Goal: Communication & Community: Answer question/provide support

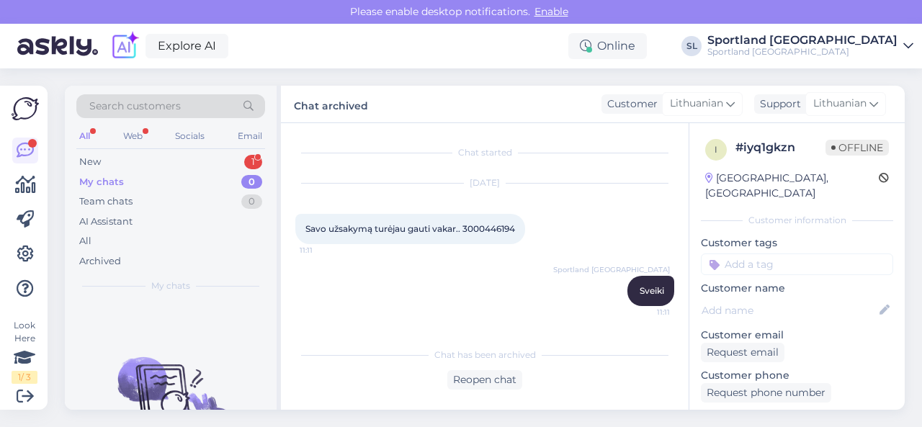
scroll to position [191, 0]
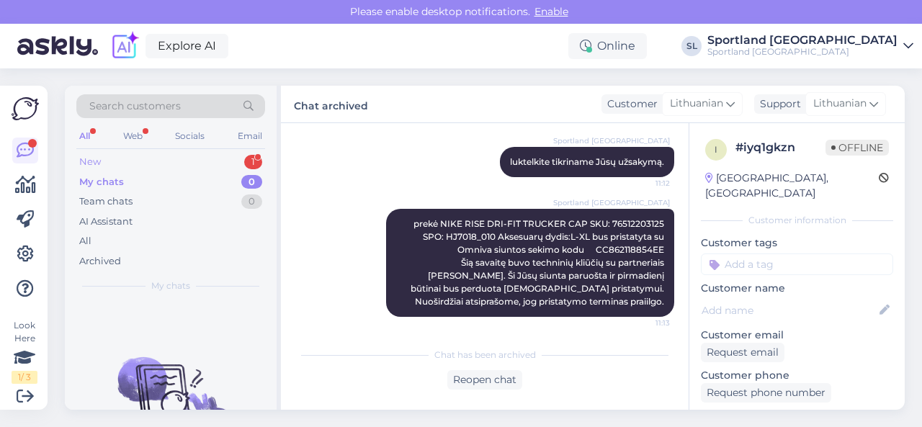
click at [187, 161] on div "New 1" at bounding box center [170, 162] width 189 height 20
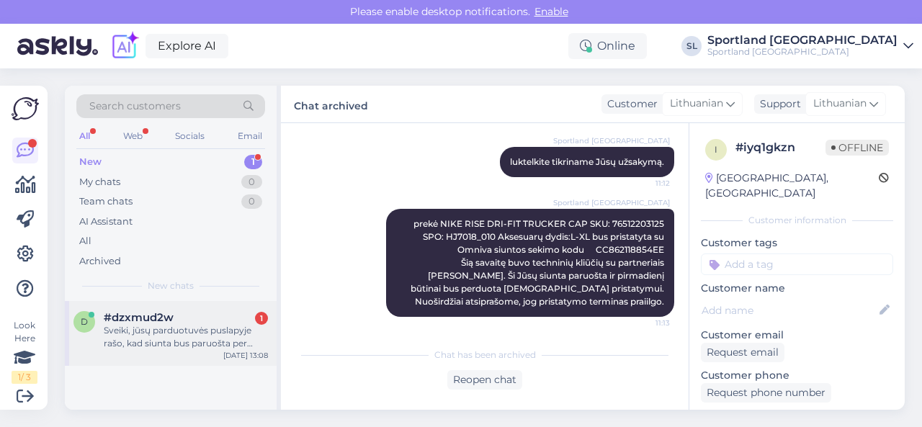
click at [190, 315] on div "#dzxmud2w 1" at bounding box center [186, 317] width 164 height 13
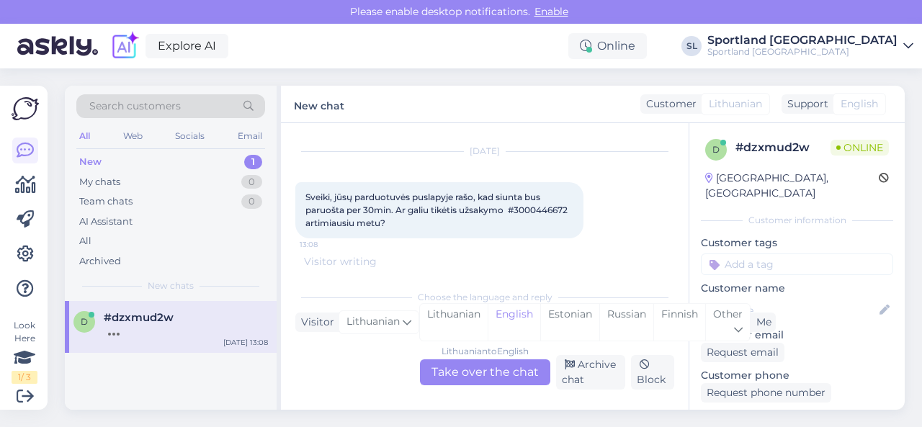
scroll to position [30, 0]
click at [475, 321] on div "Lithuanian" at bounding box center [454, 322] width 68 height 37
click at [468, 364] on div "Lithuanian to Lithuanian Take over the chat" at bounding box center [485, 372] width 130 height 26
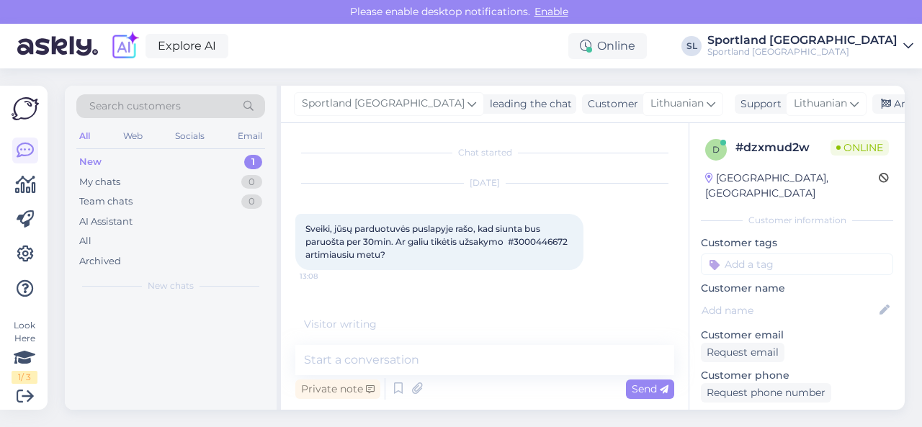
scroll to position [0, 0]
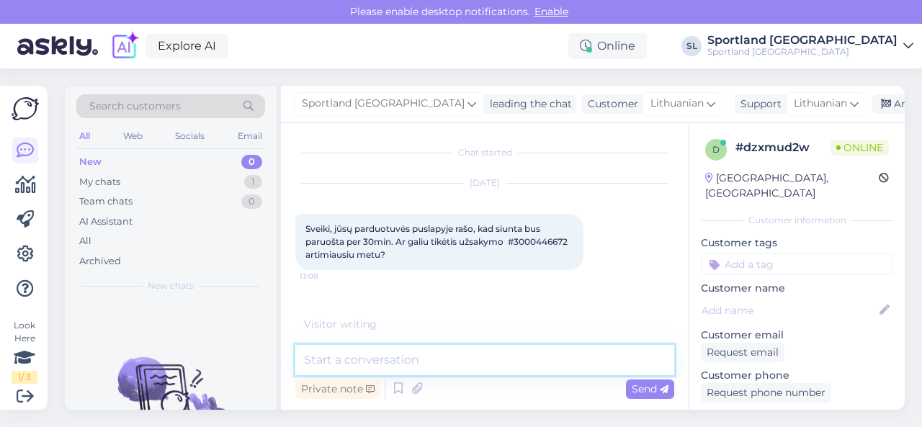
click at [460, 368] on textarea at bounding box center [484, 360] width 379 height 30
type textarea "Sveiki"
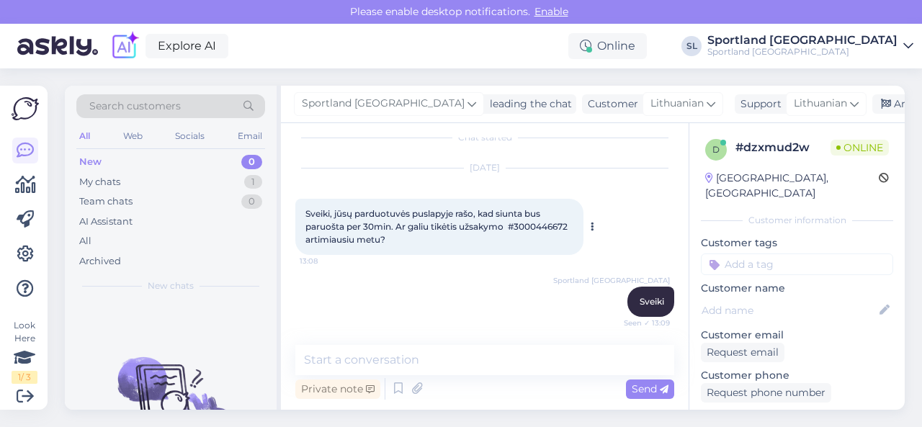
click at [554, 226] on span "Sveiki, jūsų parduotuvės puslapyje rašo, kad siunta bus paruošta per 30min. Ar …" at bounding box center [437, 226] width 264 height 37
copy span "3000446672"
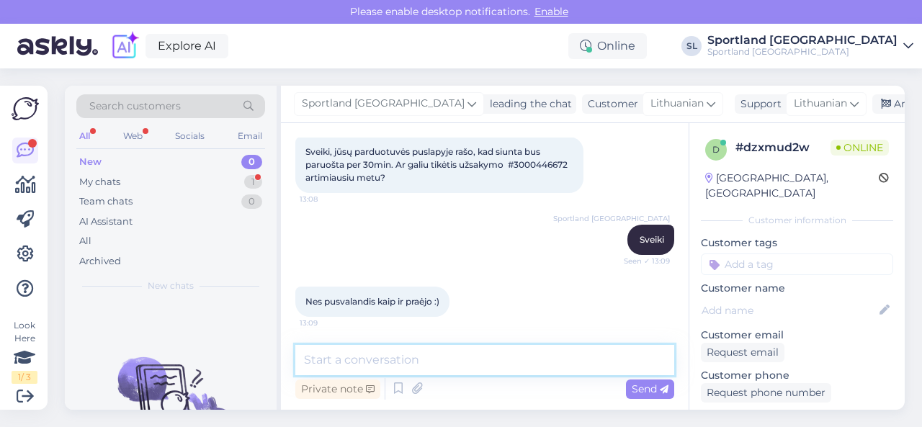
click at [421, 362] on textarea at bounding box center [484, 360] width 379 height 30
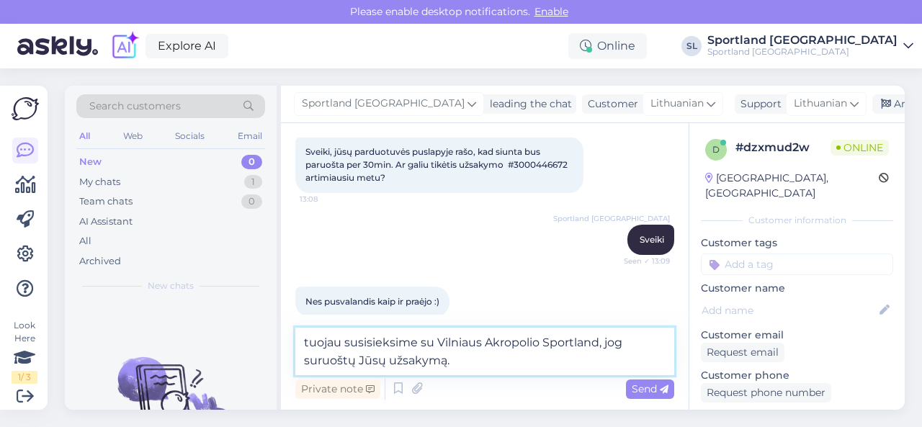
type textarea "tuojau susisieksime su Vilniaus Akropolio Sportland, jog suruoštų Jūsų užsakymą."
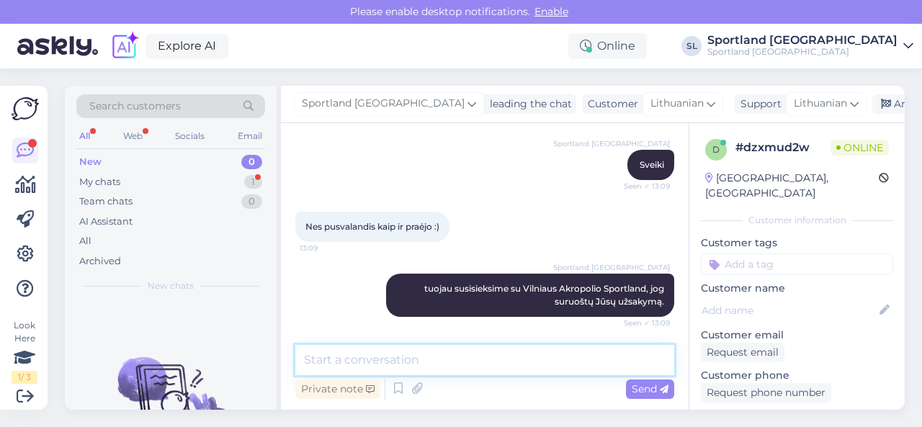
scroll to position [214, 0]
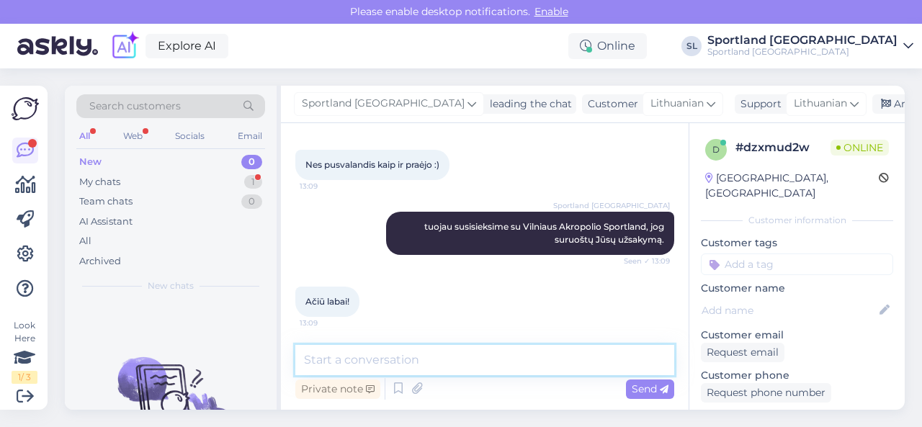
click at [381, 359] on textarea at bounding box center [484, 360] width 379 height 30
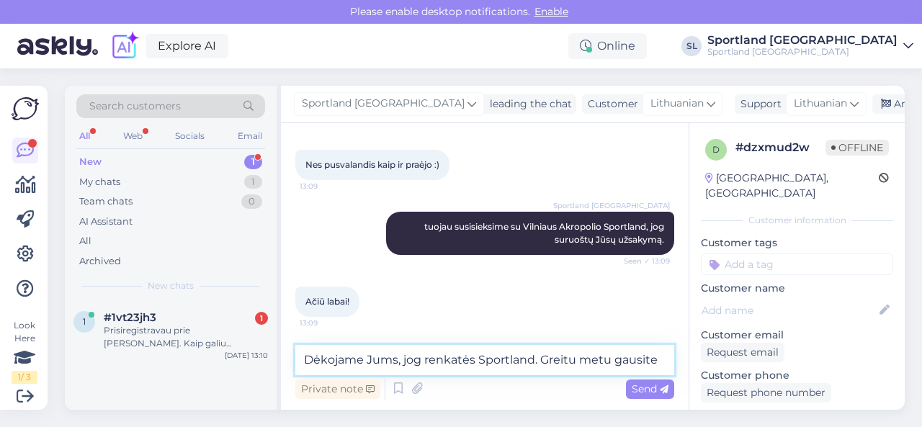
scroll to position [229, 0]
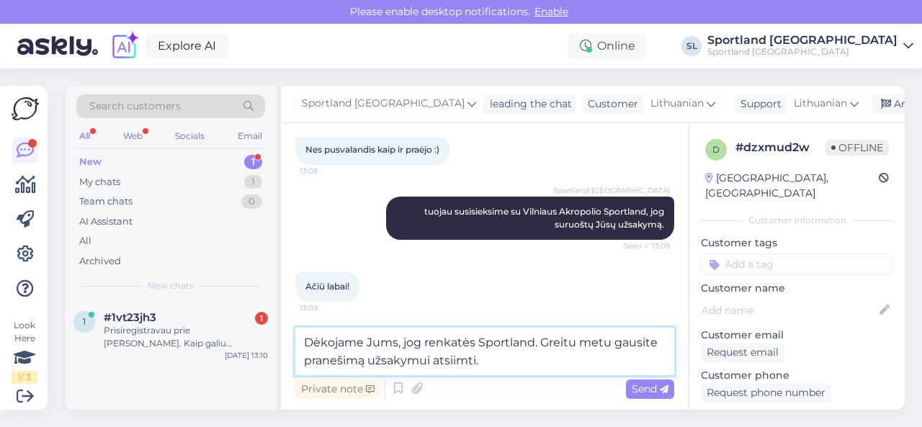
type textarea "Dėkojame Jums, jog renkatės Sportland. Greitu metu gausite pranešimą užsakymui …"
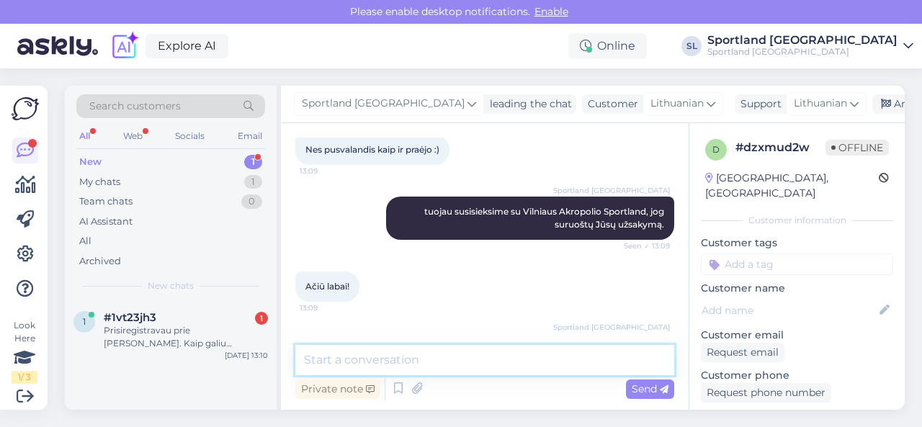
scroll to position [289, 0]
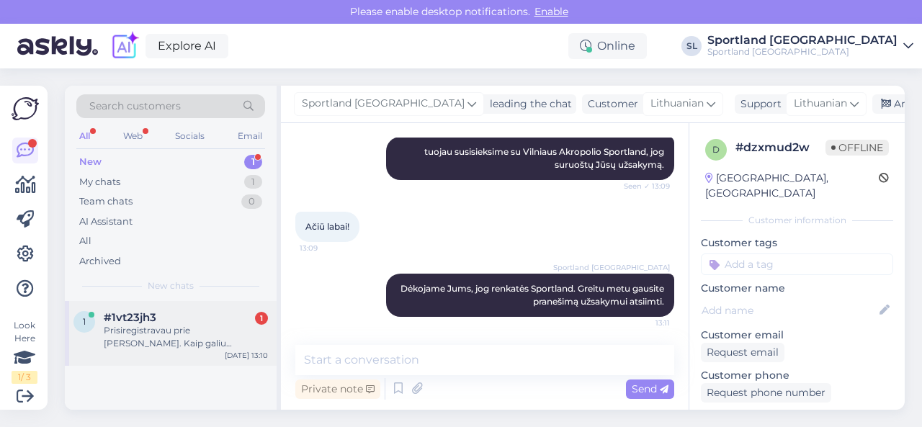
click at [203, 324] on div "Prisiregistravau prie [PERSON_NAME]. Kaip galiu pasinaudoti 5% nuolaida?" at bounding box center [186, 337] width 164 height 26
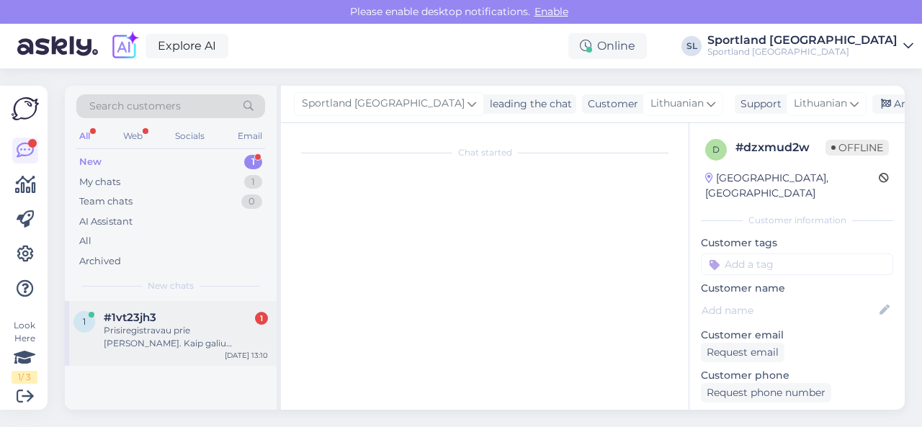
scroll to position [3, 0]
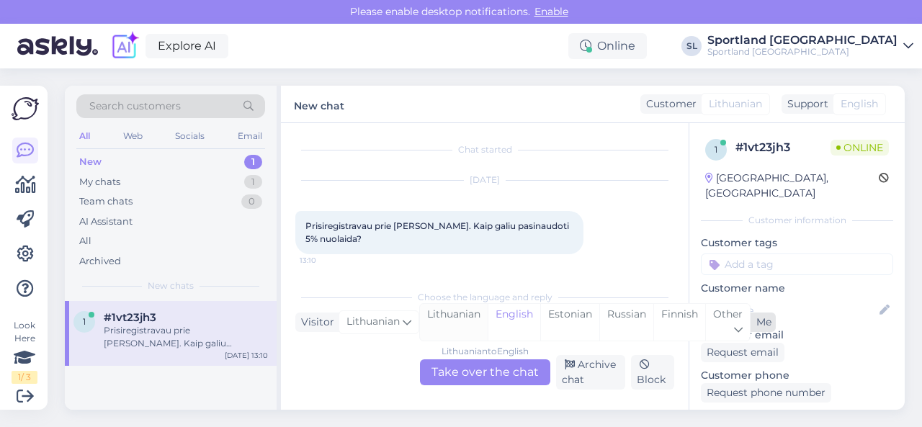
click at [461, 326] on div "Lithuanian" at bounding box center [454, 322] width 68 height 37
click at [465, 374] on div "Lithuanian to Lithuanian Take over the chat" at bounding box center [485, 372] width 130 height 26
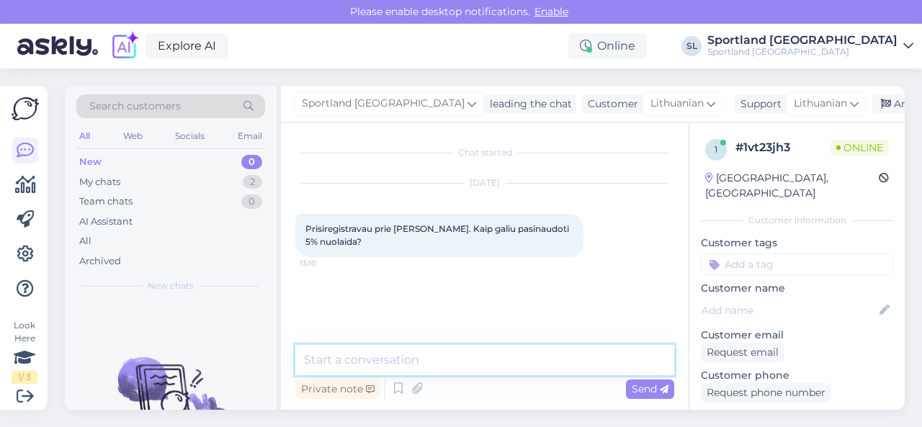
click at [452, 357] on textarea at bounding box center [484, 360] width 379 height 30
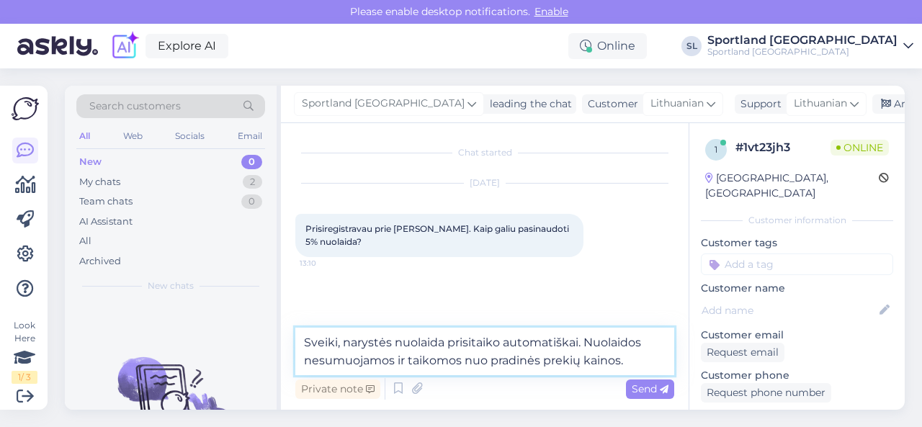
type textarea "Sveiki, narystės nuolaida prisitaiko automatiškai. Nuolaidos nesumuojamos ir ta…"
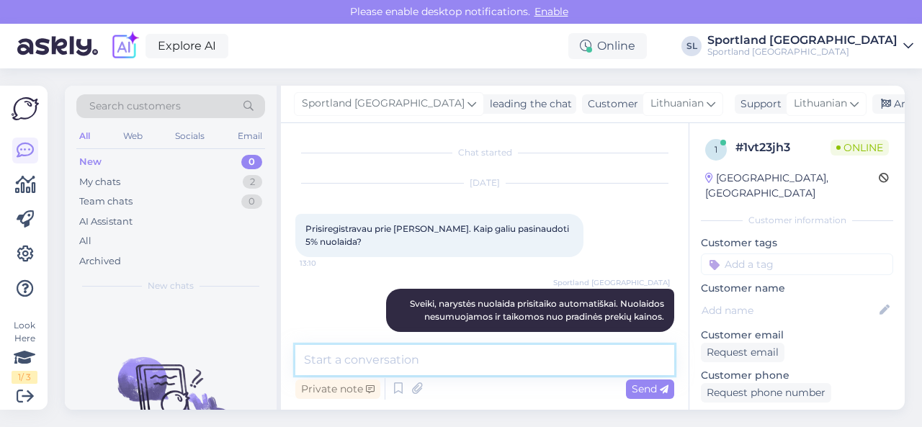
scroll to position [15, 0]
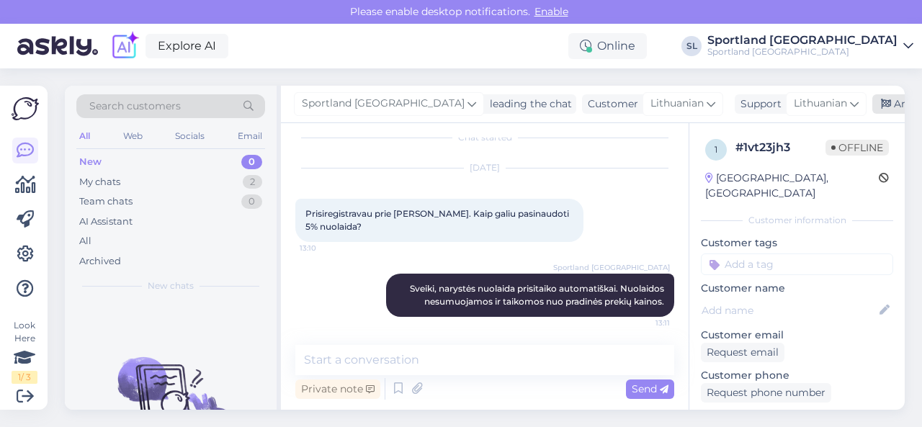
click at [872, 103] on div "Archive chat" at bounding box center [917, 103] width 91 height 19
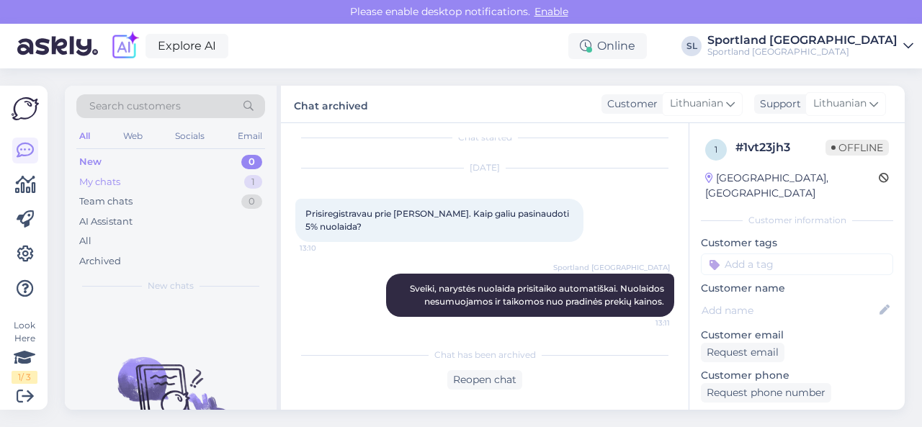
click at [215, 178] on div "My chats 1" at bounding box center [170, 182] width 189 height 20
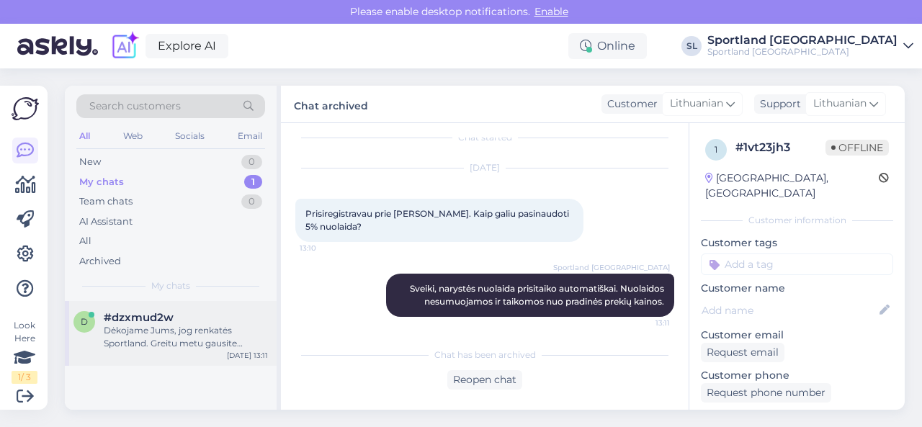
click at [206, 351] on div "d #dzxmud2w Dėkojame Jums, jog renkatės Sportland. Greitu metu gausite pranešim…" at bounding box center [171, 333] width 212 height 65
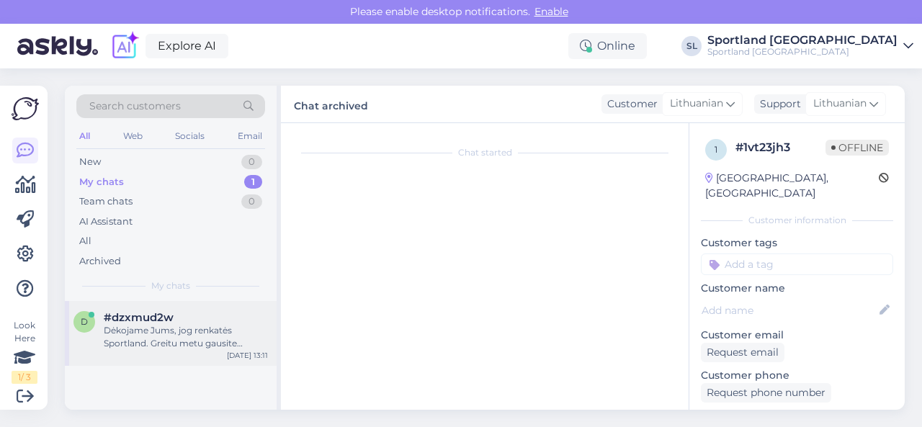
scroll to position [289, 0]
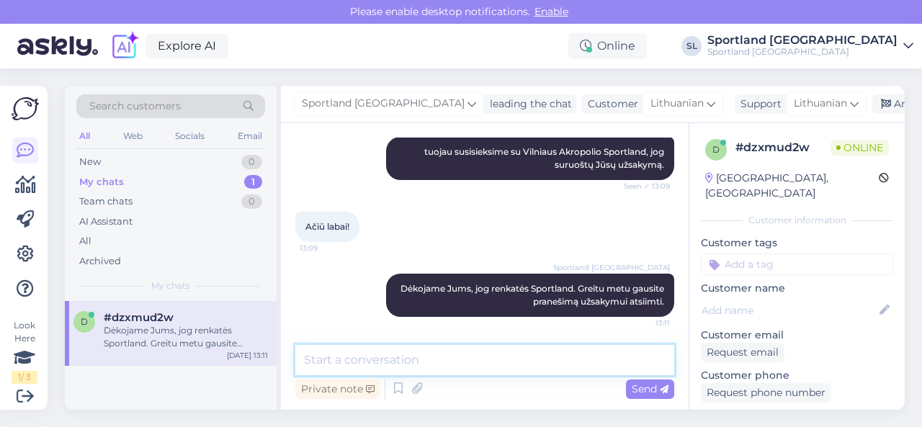
click at [432, 365] on textarea at bounding box center [484, 360] width 379 height 30
type textarea "Gavome atsakymą iš [GEOGRAPHIC_DATA]."
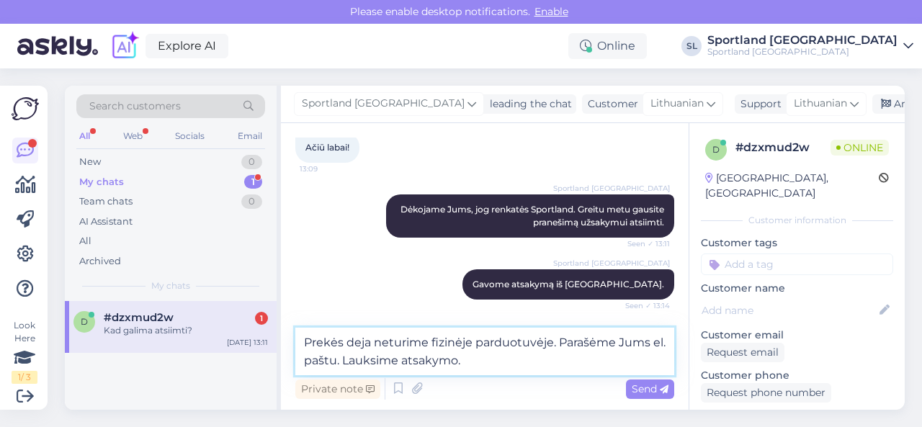
scroll to position [430, 0]
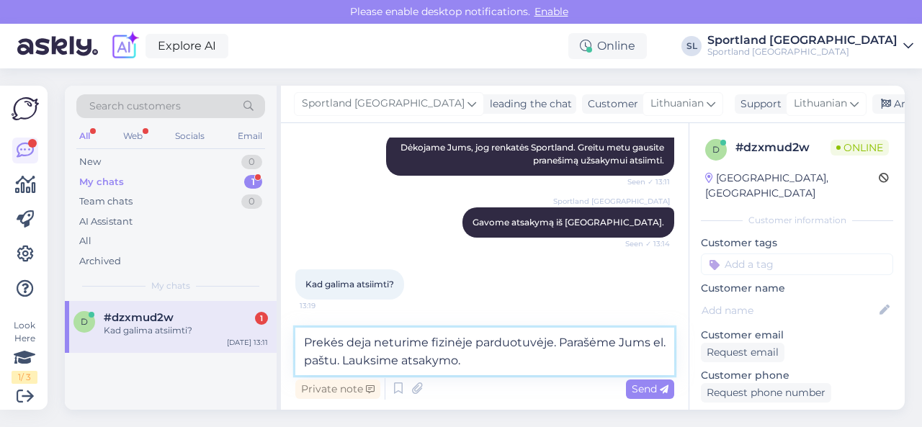
drag, startPoint x: 470, startPoint y: 364, endPoint x: 297, endPoint y: 328, distance: 176.7
click at [297, 328] on textarea "Prekės deja neturime fizinėje parduotuvėje. Parašėme Jums el. paštu. Lauksime a…" at bounding box center [484, 352] width 379 height 48
paste textarea "Gavome informacijos iš Akropolio Sportland fizinės parduotuvės personalo, jog š…"
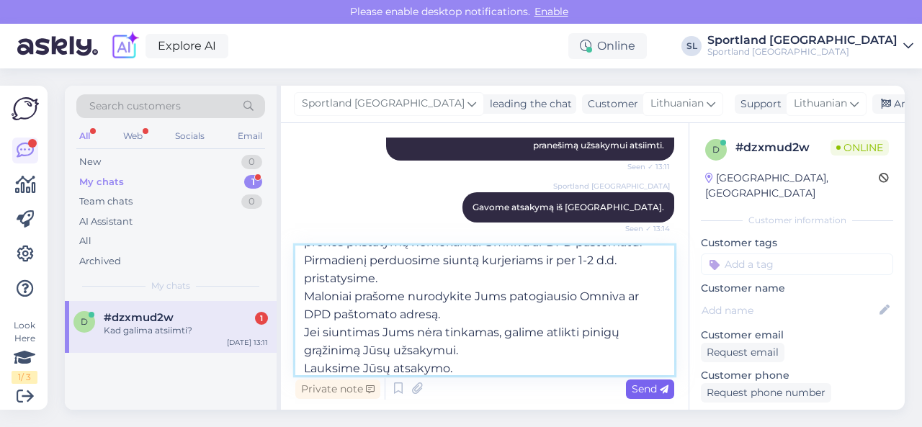
type textarea "Gavome informacijos iš Akropolio Sportland fizinės parduotuvės personalo, jog š…"
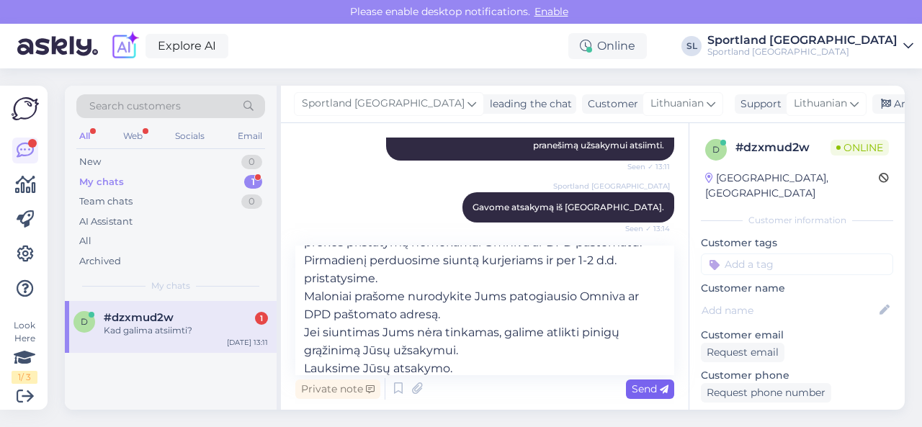
click at [641, 387] on span "Send" at bounding box center [650, 389] width 37 height 13
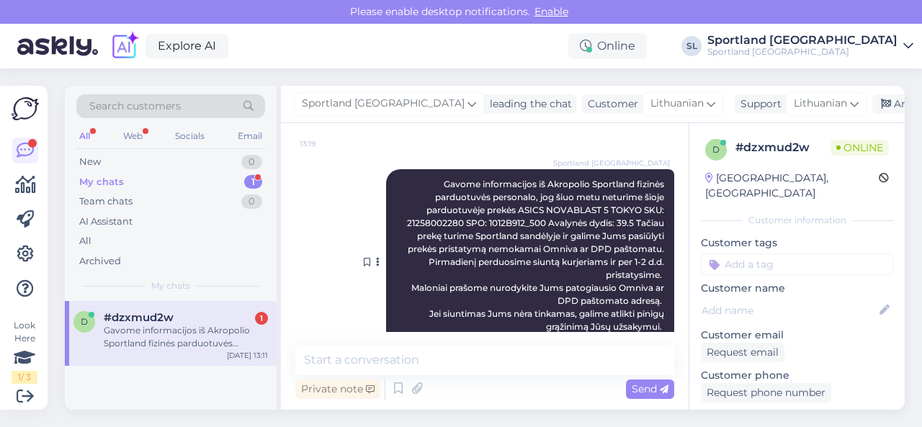
scroll to position [630, 0]
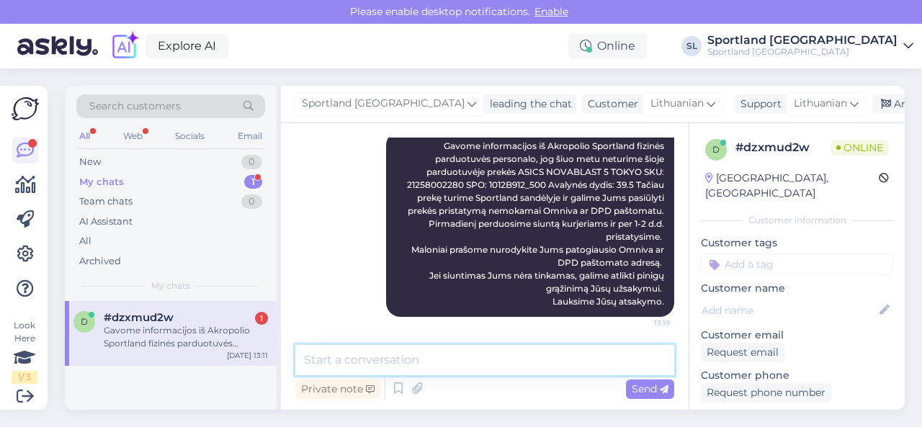
click at [362, 362] on textarea at bounding box center [484, 360] width 379 height 30
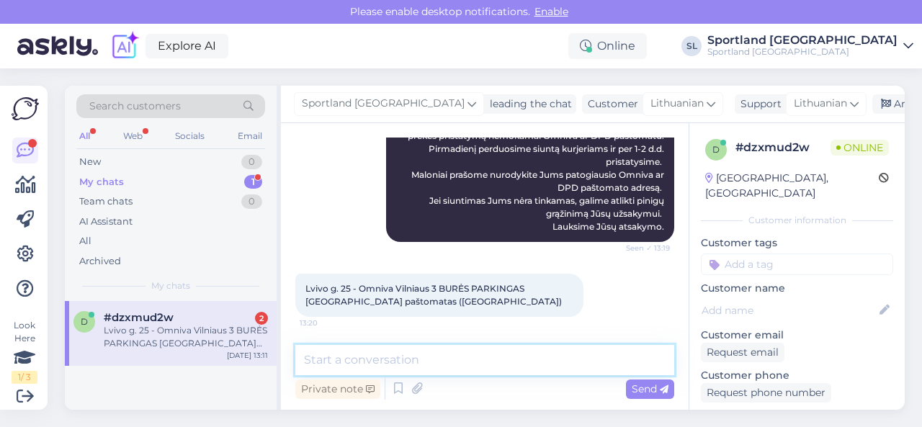
click at [456, 363] on textarea at bounding box center [484, 360] width 379 height 30
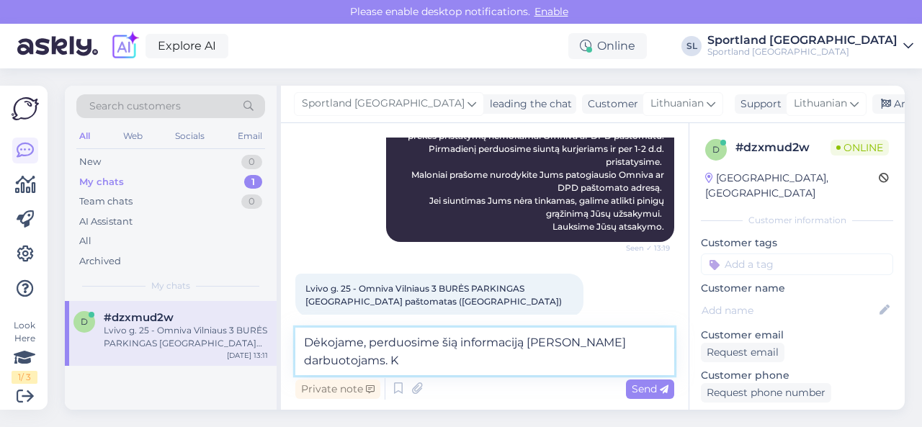
scroll to position [720, 0]
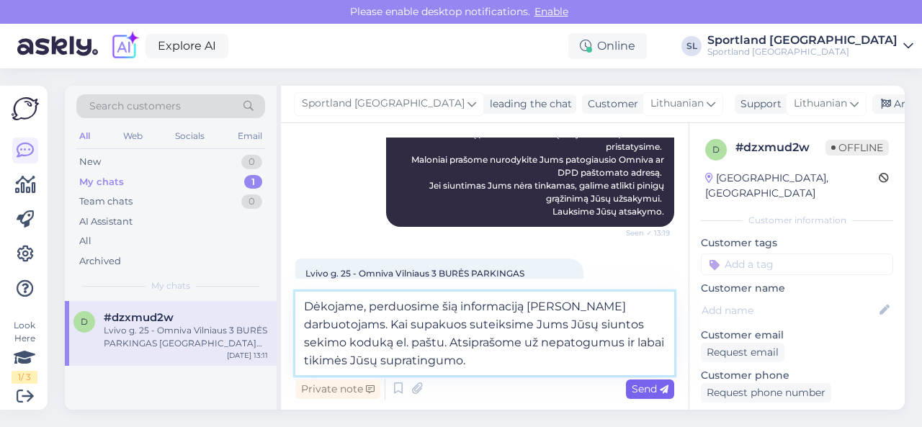
type textarea "Dėkojame, perduosime šią informaciją [PERSON_NAME] darbuotojams. Kai supakuos s…"
click at [634, 388] on span "Send" at bounding box center [650, 389] width 37 height 13
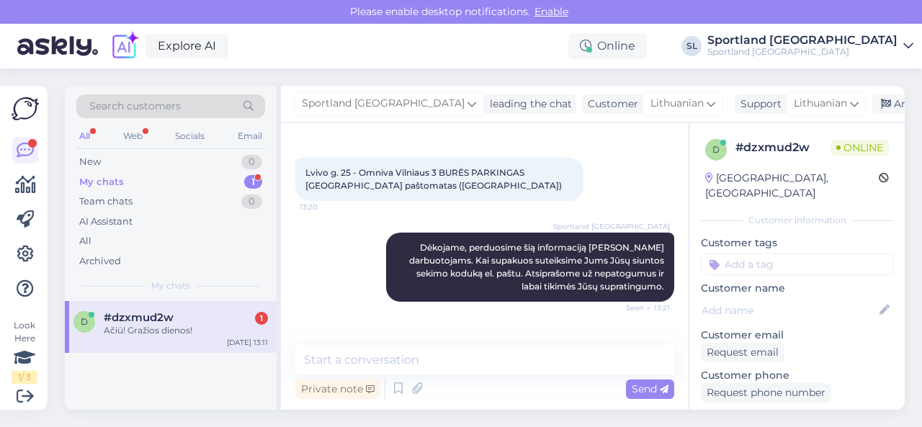
scroll to position [868, 0]
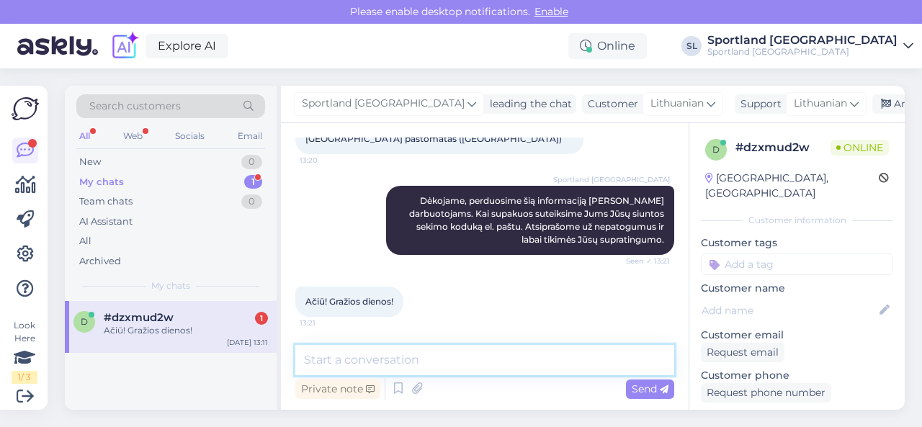
click at [479, 356] on textarea at bounding box center [484, 360] width 379 height 30
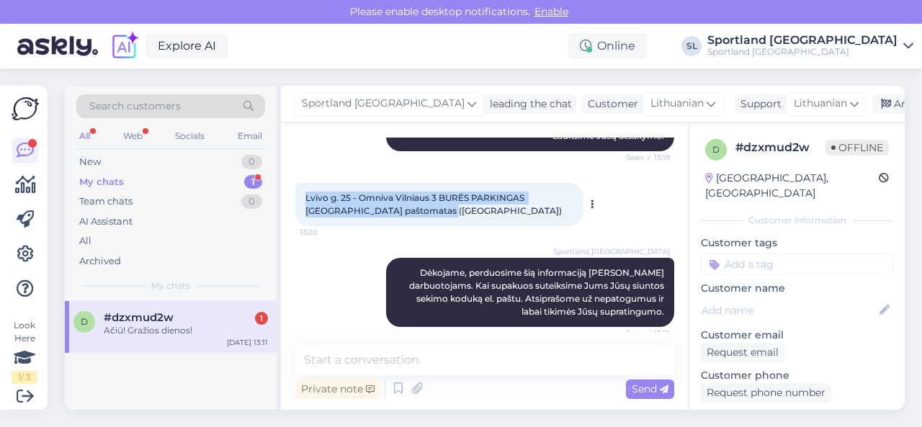
drag, startPoint x: 305, startPoint y: 194, endPoint x: 406, endPoint y: 207, distance: 101.0
click at [406, 207] on div "Lvivo g. 25 - Omniva Vilniaus 3 BURĖS PARKINGAS [GEOGRAPHIC_DATA] paštomatas ([…" at bounding box center [439, 204] width 288 height 43
copy span "Lvivo g. 25 - Omniva Vilniaus 3 BURĖS PARKINGAS [GEOGRAPHIC_DATA] paštomatas ([…"
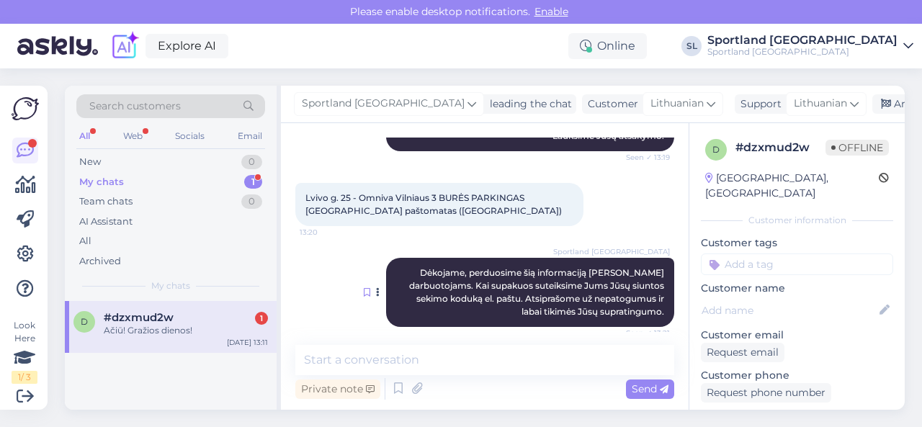
click at [364, 298] on div at bounding box center [367, 292] width 6 height 13
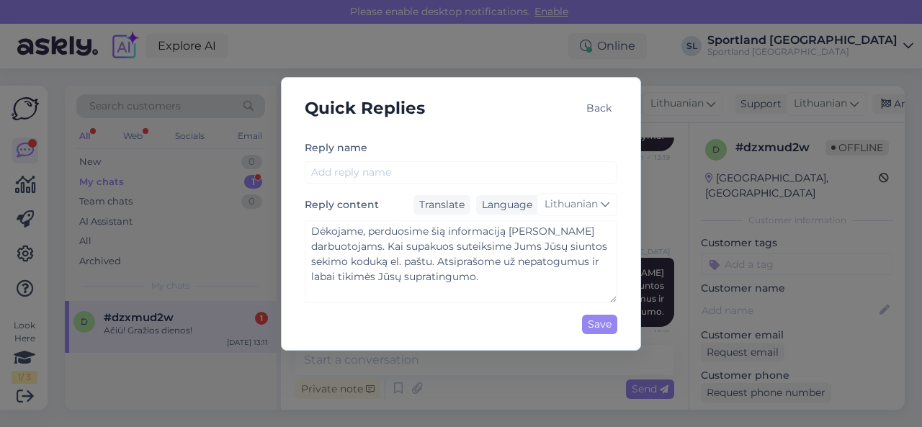
click at [604, 107] on div "Back" at bounding box center [599, 108] width 37 height 19
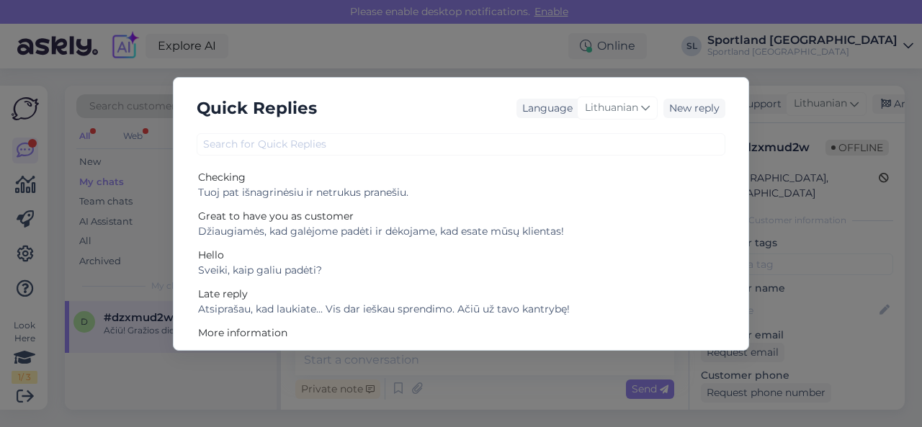
click at [500, 374] on div "Quick Replies Language Lithuanian New reply Checking Tuoj pat išnagrinėsiu ir n…" at bounding box center [461, 213] width 922 height 427
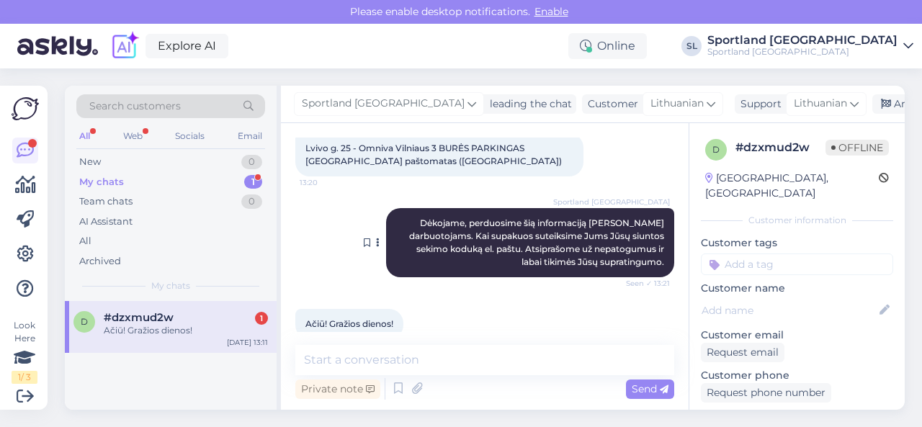
scroll to position [868, 0]
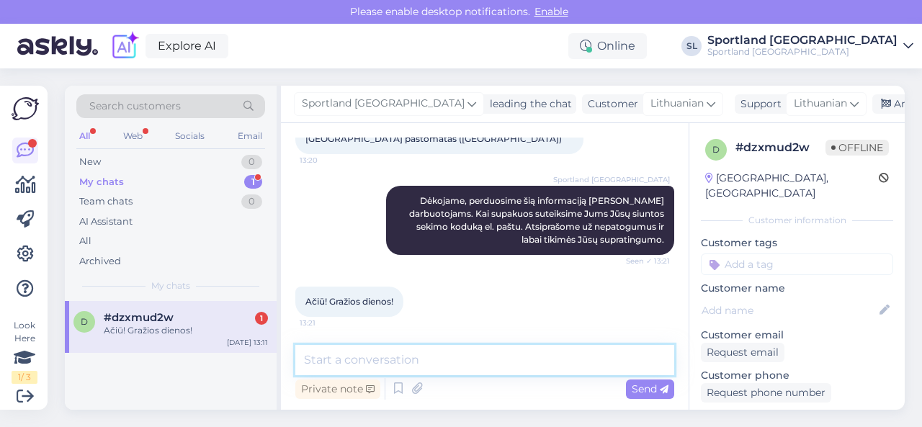
click at [439, 364] on textarea at bounding box center [484, 360] width 379 height 30
type textarea "Gražios ir Jums dienos! ;)"
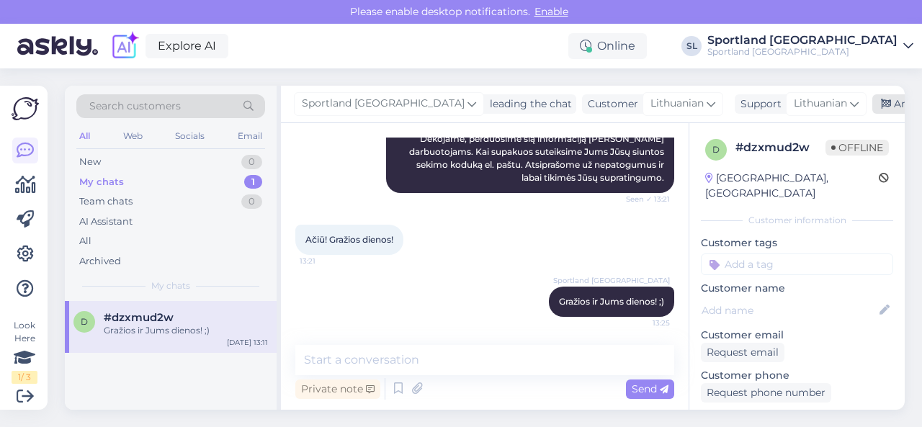
click at [872, 101] on div "Archive chat" at bounding box center [917, 103] width 91 height 19
